Goal: Information Seeking & Learning: Stay updated

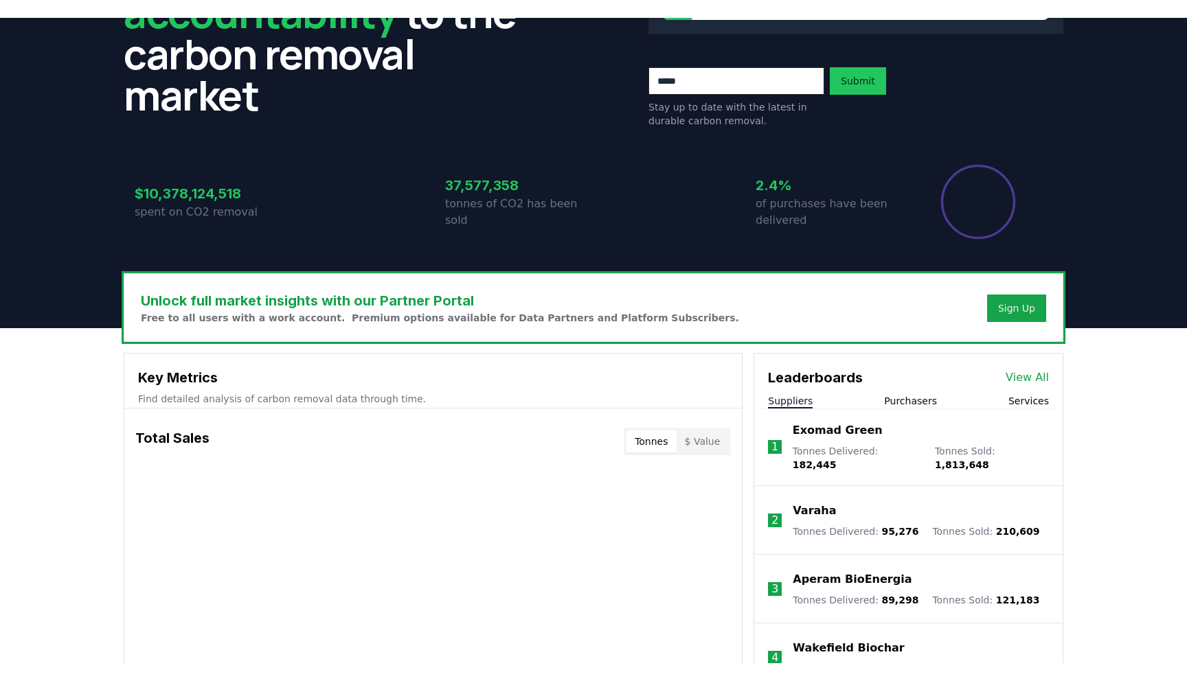
scroll to position [176, 0]
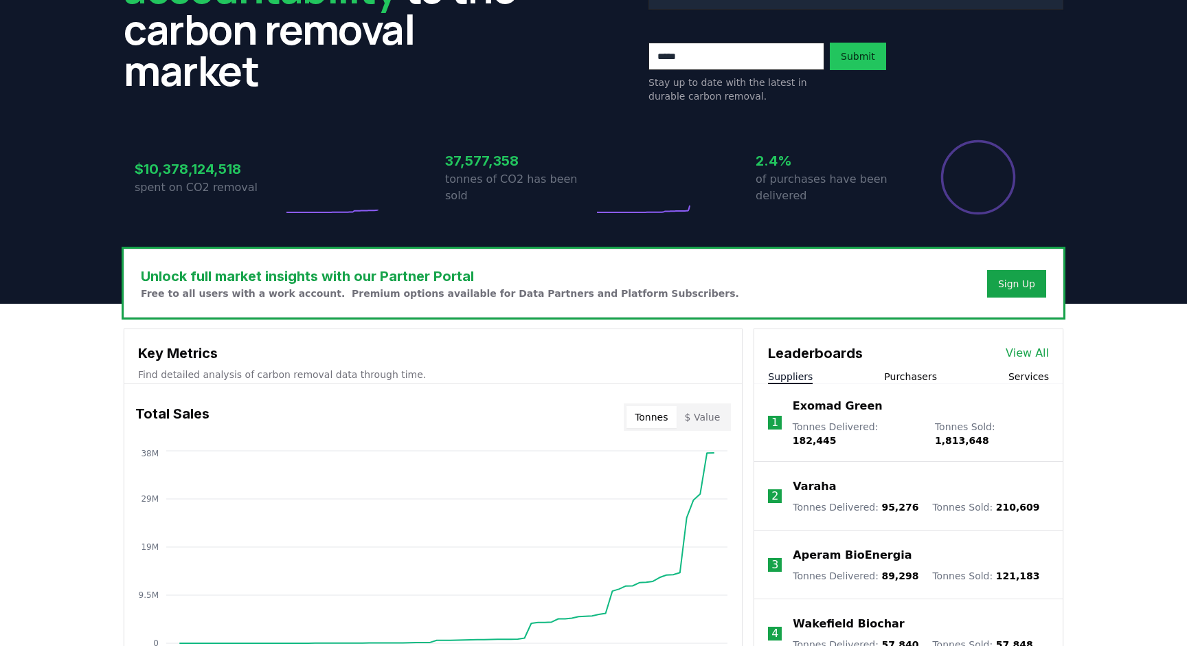
drag, startPoint x: 869, startPoint y: 500, endPoint x: 911, endPoint y: 490, distance: 43.1
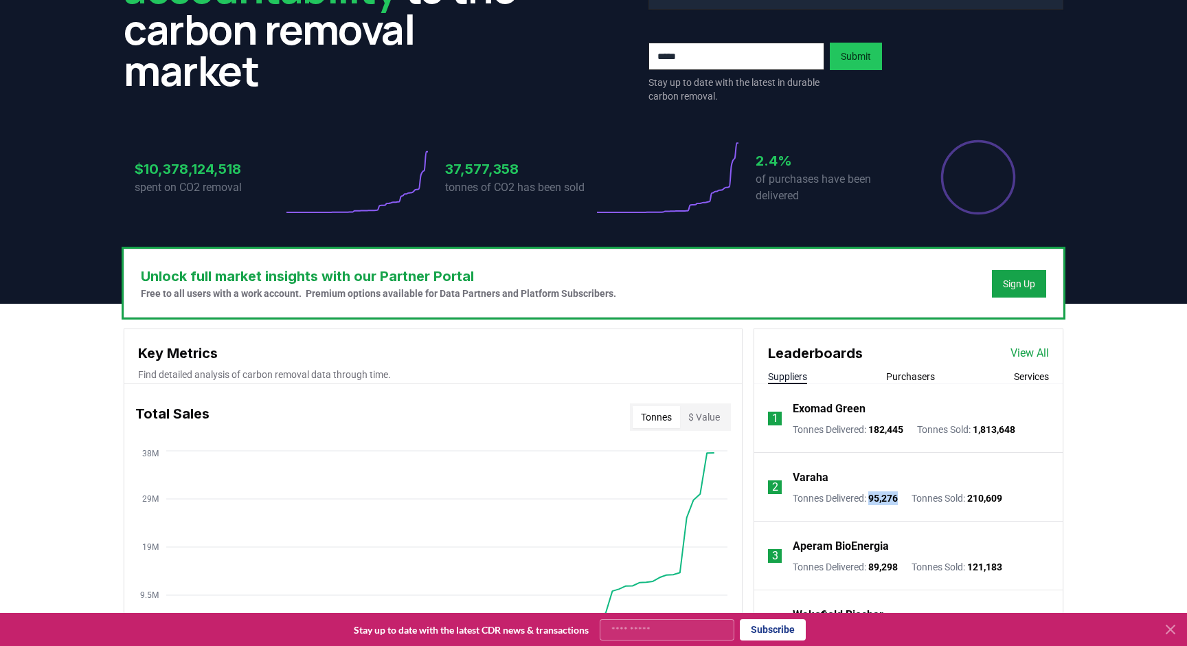
drag, startPoint x: 898, startPoint y: 494, endPoint x: 874, endPoint y: 494, distance: 24.0
click at [874, 494] on div "Tonnes Delivered : 95,276 Tonnes Sold : 210,609" at bounding box center [897, 498] width 209 height 14
